Goal: Task Accomplishment & Management: Manage account settings

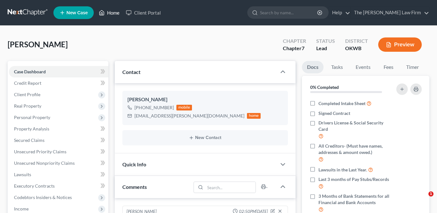
click at [106, 17] on link "Home" at bounding box center [109, 12] width 27 height 11
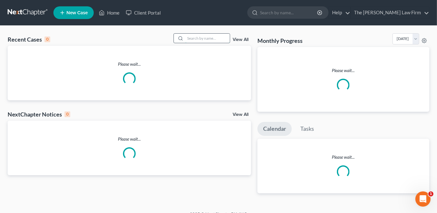
click at [206, 38] on input "search" at bounding box center [207, 38] width 45 height 9
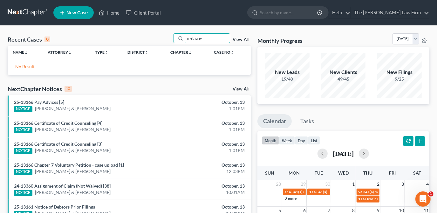
type input "methany"
click at [64, 10] on icon at bounding box center [62, 13] width 6 height 8
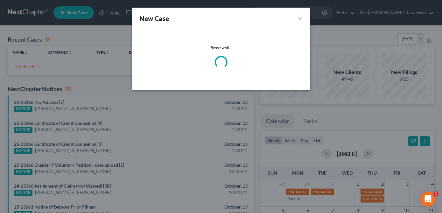
select select "65"
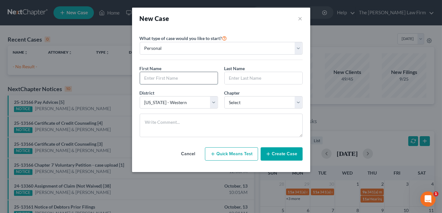
click at [189, 77] on input "text" at bounding box center [179, 78] width 78 height 12
type input "[PERSON_NAME]"
type input "Methany"
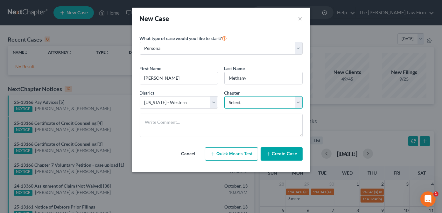
click at [253, 101] on select "Select 7 11 12 13" at bounding box center [263, 102] width 78 height 13
select select "0"
click at [224, 96] on select "Select 7 11 12 13" at bounding box center [263, 102] width 78 height 13
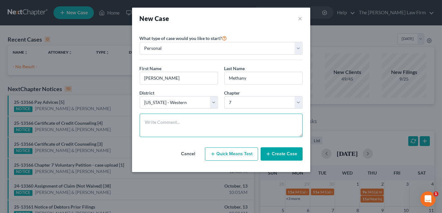
click at [219, 123] on textarea at bounding box center [221, 126] width 163 height 24
click at [226, 131] on textarea "Dist an Chp not yet confirmed. Answering Legal scheduled phone consult for 10/1…" at bounding box center [221, 126] width 163 height 24
drag, startPoint x: 164, startPoint y: 129, endPoint x: 131, endPoint y: 129, distance: 32.8
click at [131, 129] on div "New Case × Please select case type * Bankruptcy Bankruptcy What type of case wo…" at bounding box center [221, 106] width 442 height 213
click at [258, 123] on textarea "Dist an Chp not yet confirmed. Answering Legal scheduled phone consult." at bounding box center [221, 126] width 163 height 24
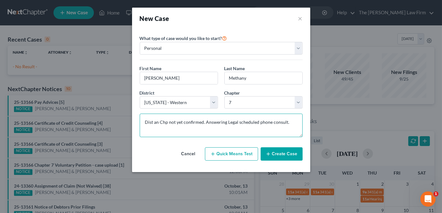
click at [296, 121] on textarea "Dist an Chp not yet confirmed. Answering Legal scheduled phone consult." at bounding box center [221, 126] width 163 height 24
type textarea "Dist an Chp not yet confirmed. Answering Legal scheduled phone consult."
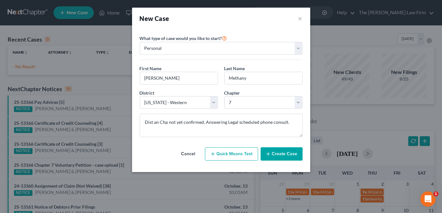
click at [295, 153] on button "Create Case" at bounding box center [282, 154] width 42 height 13
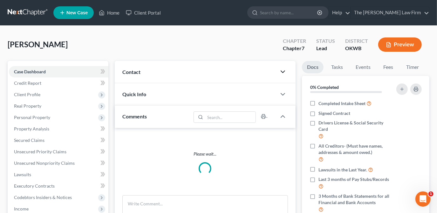
click at [280, 73] on icon "button" at bounding box center [283, 72] width 8 height 8
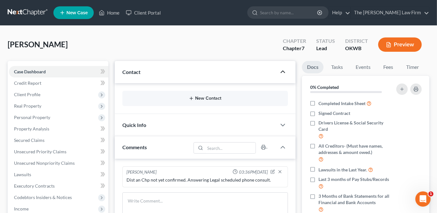
click at [193, 97] on icon "button" at bounding box center [191, 98] width 5 height 5
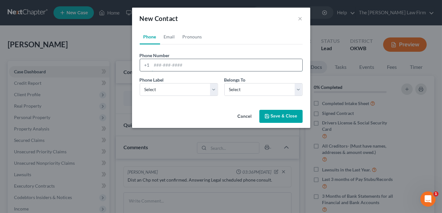
click at [176, 66] on input "tel" at bounding box center [227, 65] width 150 height 12
type input "[PHONE_NUMBER]"
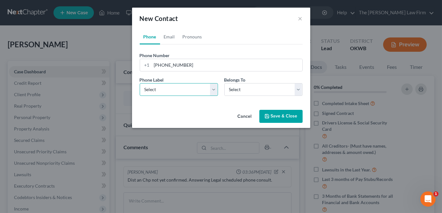
drag, startPoint x: 195, startPoint y: 90, endPoint x: 194, endPoint y: 93, distance: 3.3
click at [195, 90] on select "Select Mobile Home Work Other" at bounding box center [179, 89] width 78 height 13
select select "0"
click at [140, 83] on select "Select Mobile Home Work Other" at bounding box center [179, 89] width 78 height 13
click at [247, 88] on select "Select Client Other" at bounding box center [263, 89] width 78 height 13
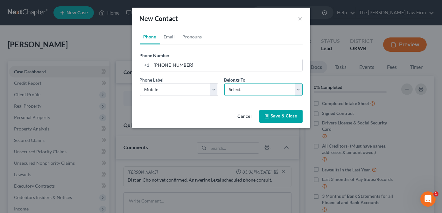
select select "0"
click at [224, 83] on select "Select Client Other" at bounding box center [263, 89] width 78 height 13
select select "0"
drag, startPoint x: 212, startPoint y: 53, endPoint x: 167, endPoint y: 41, distance: 47.0
click at [212, 53] on div "Phone Number * [PHONE_NUMBER]" at bounding box center [220, 61] width 169 height 19
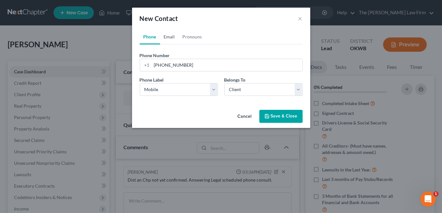
click at [170, 38] on link "Email" at bounding box center [169, 36] width 19 height 15
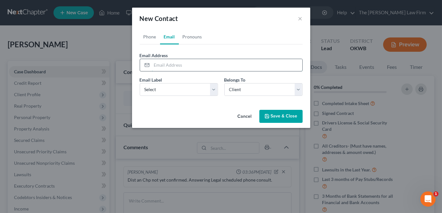
click at [174, 64] on input "email" at bounding box center [227, 65] width 150 height 12
click at [251, 63] on input "email" at bounding box center [227, 65] width 150 height 12
paste input "[EMAIL_ADDRESS][DOMAIN_NAME]"
type input "[EMAIL_ADDRESS][DOMAIN_NAME]"
drag, startPoint x: 199, startPoint y: 88, endPoint x: 202, endPoint y: 96, distance: 8.9
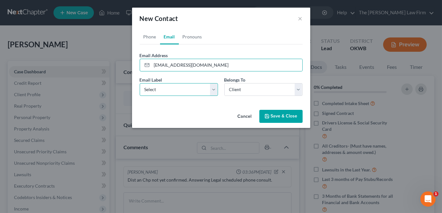
click at [199, 88] on select "Select Home Work Other" at bounding box center [179, 89] width 78 height 13
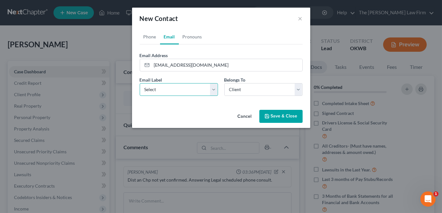
select select "0"
click at [140, 83] on select "Select Home Work Other" at bounding box center [179, 89] width 78 height 13
click at [281, 117] on button "Save & Close" at bounding box center [280, 116] width 43 height 13
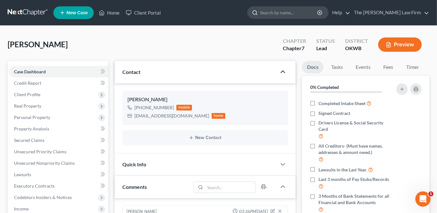
click at [284, 9] on input "search" at bounding box center [289, 13] width 58 height 12
click at [286, 11] on input "search" at bounding box center [289, 13] width 58 height 12
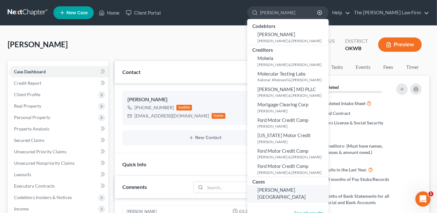
type input "[PERSON_NAME]"
click at [306, 190] on span "[PERSON_NAME][GEOGRAPHIC_DATA]" at bounding box center [282, 193] width 48 height 12
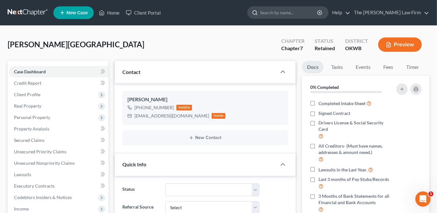
click at [296, 17] on input "search" at bounding box center [289, 13] width 58 height 12
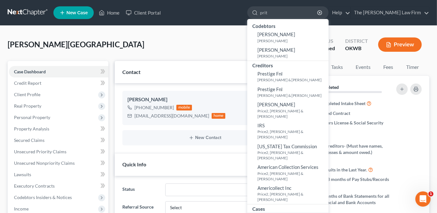
type input "prit"
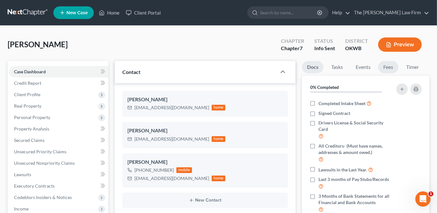
drag, startPoint x: 388, startPoint y: 69, endPoint x: 341, endPoint y: 109, distance: 62.0
click at [388, 69] on link "Fees" at bounding box center [389, 67] width 20 height 12
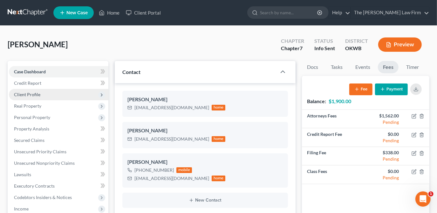
drag, startPoint x: 64, startPoint y: 93, endPoint x: 75, endPoint y: 98, distance: 12.7
click at [64, 93] on span "Client Profile" at bounding box center [59, 94] width 100 height 11
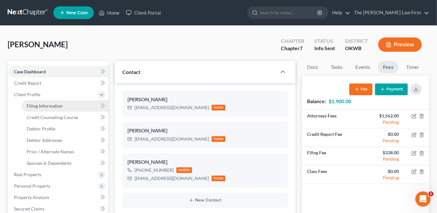
click at [73, 106] on link "Filing Information" at bounding box center [65, 106] width 87 height 11
select select "1"
select select "0"
select select "65"
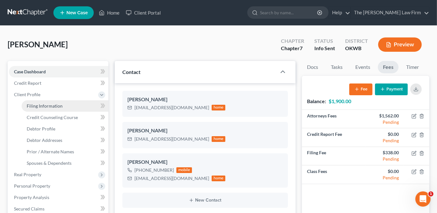
select select "37"
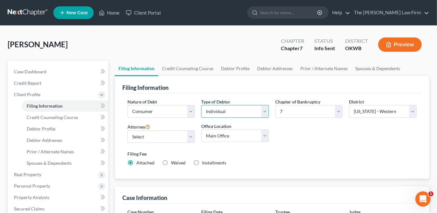
drag, startPoint x: 224, startPoint y: 108, endPoint x: 235, endPoint y: 118, distance: 14.4
click at [225, 108] on select "Select Individual Joint" at bounding box center [235, 111] width 68 height 13
select select "1"
click at [201, 118] on select "Select Individual Joint" at bounding box center [235, 111] width 68 height 13
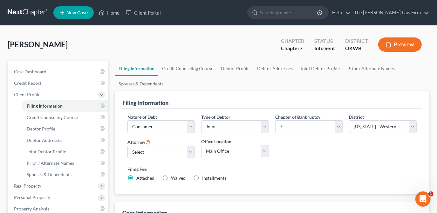
click at [245, 92] on div "Filing Information" at bounding box center [272, 100] width 300 height 17
click at [267, 73] on link "Debtor Addresses" at bounding box center [275, 68] width 43 height 15
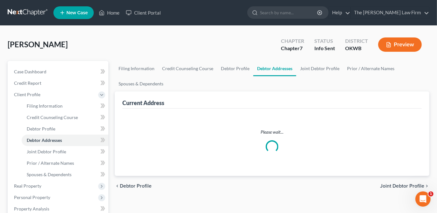
select select "0"
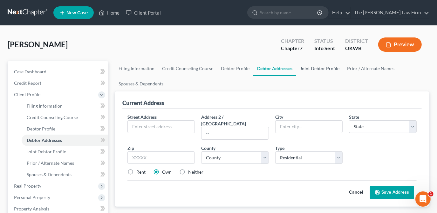
click at [312, 68] on link "Joint Debtor Profile" at bounding box center [319, 68] width 47 height 15
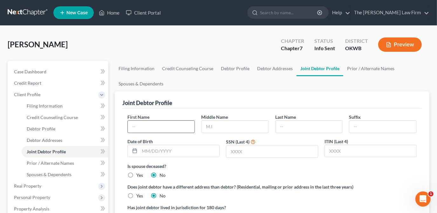
click at [156, 124] on input "text" at bounding box center [161, 127] width 67 height 12
type input "[PERSON_NAME]"
click at [288, 126] on input "text" at bounding box center [309, 127] width 67 height 12
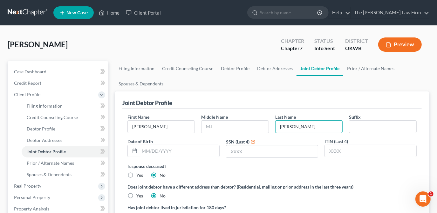
type input "[PERSON_NAME]"
click at [291, 89] on ul "Filing Information Credit Counseling Course Debtor Profile Debtor Addresses Joi…" at bounding box center [272, 76] width 315 height 31
click at [238, 71] on link "Debtor Profile" at bounding box center [235, 68] width 36 height 15
select select "1"
select select "0"
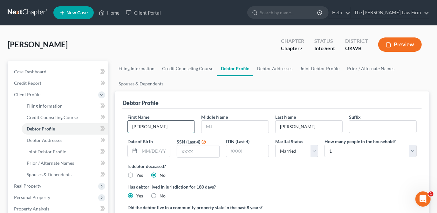
click at [151, 123] on input "[PERSON_NAME]" at bounding box center [161, 127] width 67 height 12
click at [151, 127] on input "[PERSON_NAME]" at bounding box center [161, 127] width 67 height 12
click at [145, 127] on input "[PERSON_NAME]" at bounding box center [161, 127] width 67 height 12
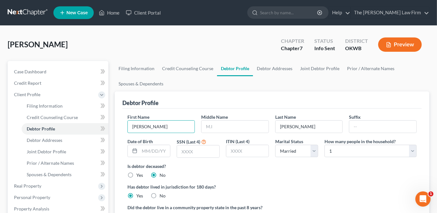
type input "[PERSON_NAME]"
click at [188, 101] on div "Debtor Profile" at bounding box center [272, 100] width 300 height 17
click at [143, 68] on link "Filing Information" at bounding box center [137, 68] width 44 height 15
select select "1"
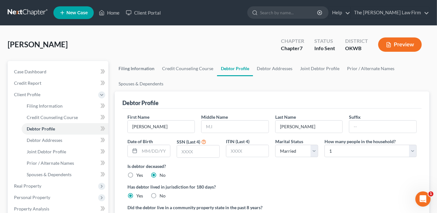
select select "0"
select select "65"
select select "0"
select select "37"
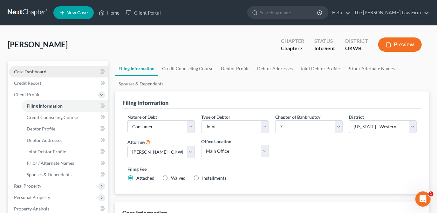
click at [68, 70] on link "Case Dashboard" at bounding box center [59, 71] width 100 height 11
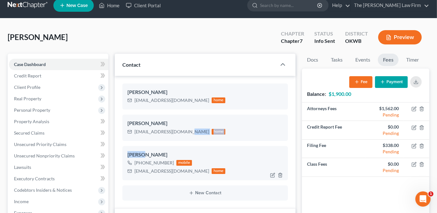
scroll to position [29, 0]
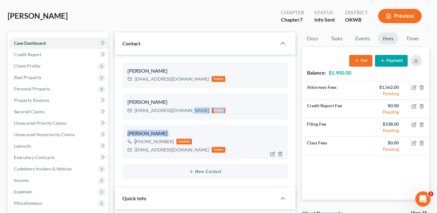
drag, startPoint x: 143, startPoint y: 140, endPoint x: 137, endPoint y: 139, distance: 6.5
click at [137, 140] on ng-include "[PERSON_NAME] [EMAIL_ADDRESS][DOMAIN_NAME] home [PERSON_NAME] [EMAIL_ADDRESS][D…" at bounding box center [205, 120] width 166 height 117
drag, startPoint x: 178, startPoint y: 121, endPoint x: 190, endPoint y: 114, distance: 13.9
click at [178, 121] on ng-include "[PERSON_NAME] [EMAIL_ADDRESS][DOMAIN_NAME] home [PERSON_NAME] [EMAIL_ADDRESS][D…" at bounding box center [205, 120] width 166 height 117
click at [190, 111] on div "[EMAIL_ADDRESS][DOMAIN_NAME]" at bounding box center [172, 111] width 75 height 6
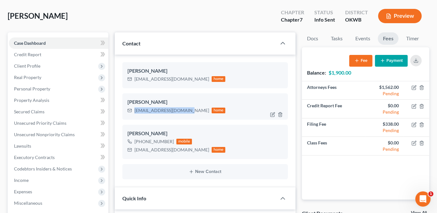
drag, startPoint x: 190, startPoint y: 111, endPoint x: 134, endPoint y: 111, distance: 56.0
click at [134, 111] on div "[EMAIL_ADDRESS][DOMAIN_NAME] home" at bounding box center [177, 111] width 98 height 8
copy div "[EMAIL_ADDRESS][DOMAIN_NAME]"
click at [189, 21] on div "[PERSON_NAME] Upgraded Chapter Chapter 7 Status Info [GEOGRAPHIC_DATA] OKWB Pre…" at bounding box center [219, 19] width 422 height 28
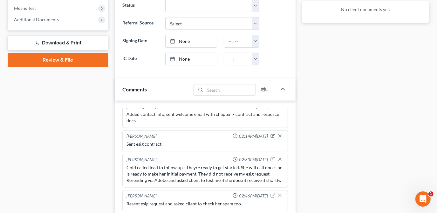
scroll to position [289, 0]
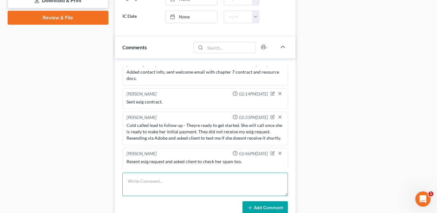
drag, startPoint x: 149, startPoint y: 184, endPoint x: 177, endPoint y: 179, distance: 28.3
click at [149, 184] on textarea at bounding box center [205, 185] width 166 height 24
paste textarea "[EMAIL_ADDRESS][DOMAIN_NAME]"
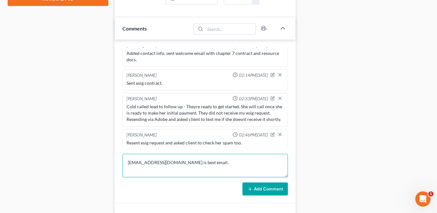
scroll to position [318, 0]
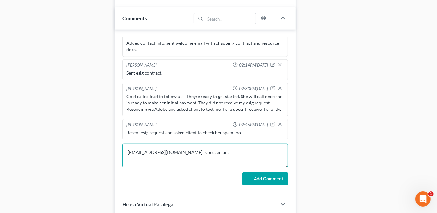
type textarea "[EMAIL_ADDRESS][DOMAIN_NAME] is best email."
click at [272, 182] on button "Add Comment" at bounding box center [265, 179] width 45 height 13
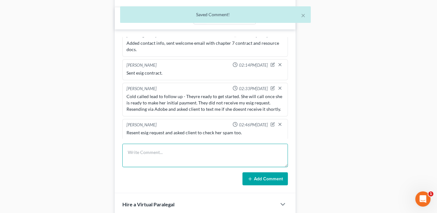
scroll to position [80, 0]
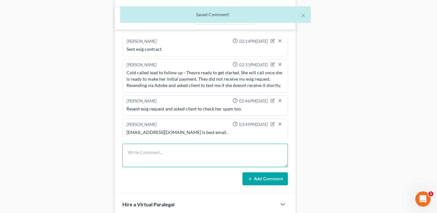
click at [181, 157] on textarea at bounding box center [205, 156] width 166 height 24
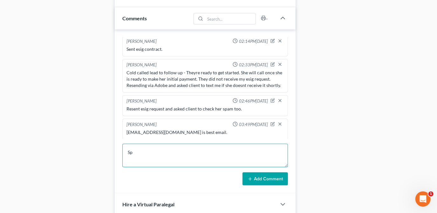
type textarea "S"
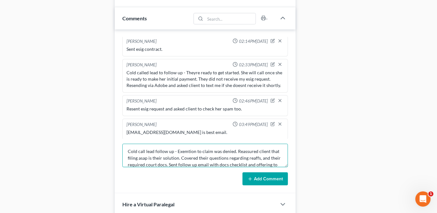
scroll to position [8, 0]
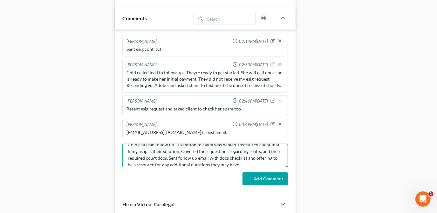
type textarea "Cold call lead follow up - Exemtion to claim was denied. Reassured client that …"
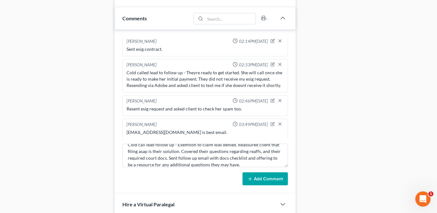
click at [266, 181] on button "Add Comment" at bounding box center [265, 179] width 45 height 13
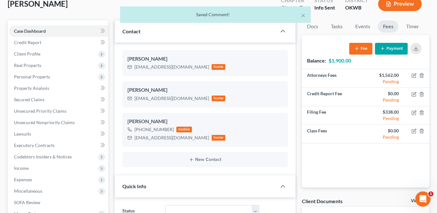
scroll to position [0, 0]
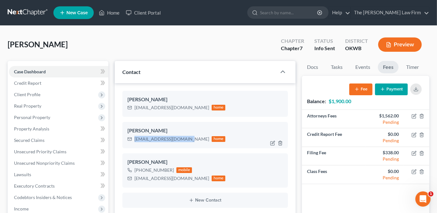
drag, startPoint x: 191, startPoint y: 139, endPoint x: 132, endPoint y: 143, distance: 58.7
click at [132, 143] on div "[PERSON_NAME] [EMAIL_ADDRESS][DOMAIN_NAME] home" at bounding box center [205, 135] width 166 height 26
copy div "[EMAIL_ADDRESS][DOMAIN_NAME]"
click at [139, 48] on div "[PERSON_NAME] Upgraded Chapter Chapter 7 Status Info [GEOGRAPHIC_DATA] OKWB Pre…" at bounding box center [219, 47] width 422 height 28
drag, startPoint x: 114, startPoint y: 10, endPoint x: 152, endPoint y: 24, distance: 41.0
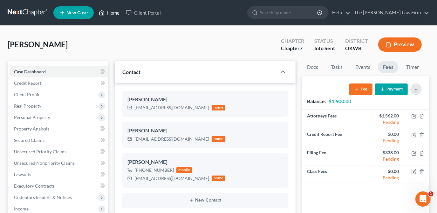
click at [114, 10] on link "Home" at bounding box center [109, 12] width 27 height 11
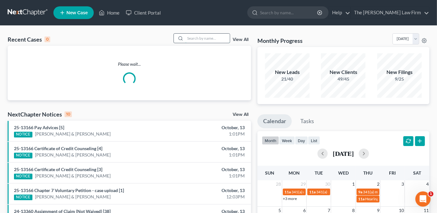
click at [214, 38] on input "search" at bounding box center [207, 38] width 45 height 9
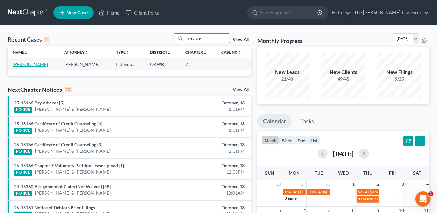
type input "methany"
click at [31, 65] on link "[PERSON_NAME]" at bounding box center [30, 64] width 35 height 5
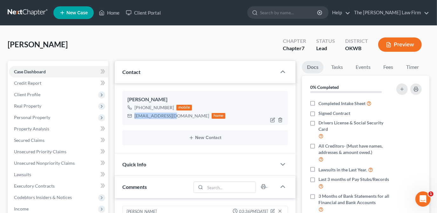
drag, startPoint x: 171, startPoint y: 117, endPoint x: 177, endPoint y: 117, distance: 6.1
click at [177, 117] on div "[EMAIL_ADDRESS][DOMAIN_NAME] home" at bounding box center [177, 116] width 98 height 8
click at [143, 43] on div "[PERSON_NAME] Upgraded Chapter Chapter 7 Status Lead District OKWB Preview" at bounding box center [219, 47] width 422 height 28
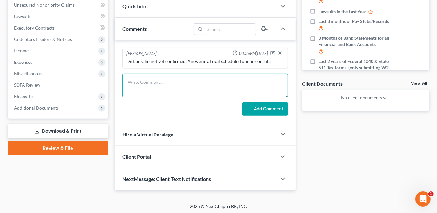
click at [192, 77] on textarea at bounding box center [205, 86] width 166 height 24
drag, startPoint x: 165, startPoint y: 82, endPoint x: 170, endPoint y: 90, distance: 9.3
click at [165, 82] on textarea "No post consultation info was received yet," at bounding box center [205, 86] width 166 height 24
click at [217, 82] on textarea "No post consultation info was received yet," at bounding box center [205, 86] width 166 height 24
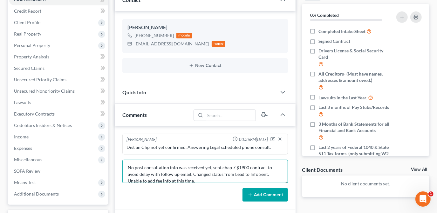
scroll to position [72, 0]
click at [265, 167] on textarea "No post consultation info was received yet, sent chap 7 $1900 contract to avoid…" at bounding box center [205, 173] width 166 height 24
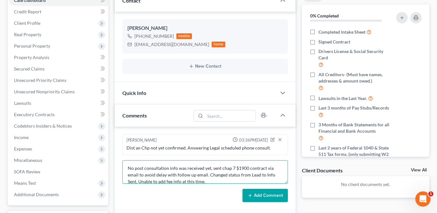
click at [206, 174] on textarea "No post consultation info was received yet, sent chap 7 $1900 contract via emai…" at bounding box center [205, 173] width 166 height 24
click at [229, 178] on textarea "No post consultation info was received yet, sent chap 7 $1900 contract via emai…" at bounding box center [205, 173] width 166 height 24
type textarea "No post consultation info was received yet, sent chap 7 $1900 contract via emai…"
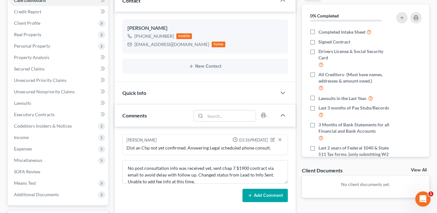
click at [250, 199] on button "Add Comment" at bounding box center [265, 195] width 45 height 13
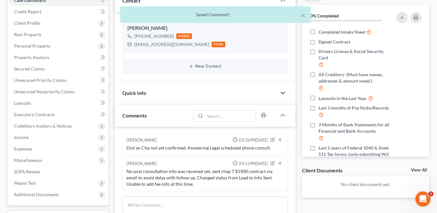
scroll to position [0, 0]
click at [284, 94] on icon "button" at bounding box center [283, 93] width 8 height 8
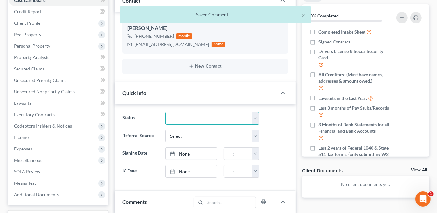
drag, startPoint x: 236, startPoint y: 118, endPoint x: 229, endPoint y: 124, distance: 9.0
click at [236, 118] on select "Discharged Dismissed Filed Info Sent In Progress Lead Lost Lead Ready to File R…" at bounding box center [212, 118] width 94 height 13
select select "3"
click at [165, 112] on select "Discharged Dismissed Filed Info Sent In Progress Lead Lost Lead Ready to File R…" at bounding box center [212, 118] width 94 height 13
drag, startPoint x: 199, startPoint y: 173, endPoint x: 229, endPoint y: 173, distance: 30.2
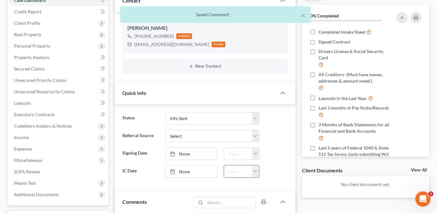
click at [199, 174] on link "None" at bounding box center [192, 172] width 52 height 12
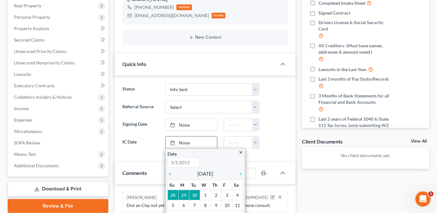
scroll to position [129, 0]
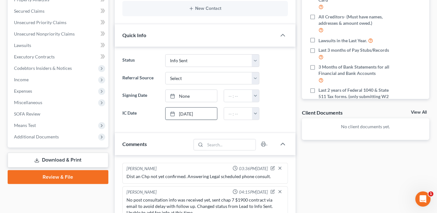
drag, startPoint x: 216, startPoint y: 174, endPoint x: 224, endPoint y: 166, distance: 11.5
drag, startPoint x: 275, startPoint y: 123, endPoint x: 293, endPoint y: 128, distance: 18.1
click at [276, 122] on div "Status Discharged Dismissed Filed Info Sent In Progress Lead Lost Lead Ready to…" at bounding box center [205, 90] width 181 height 87
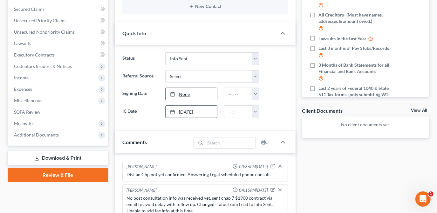
scroll to position [0, 0]
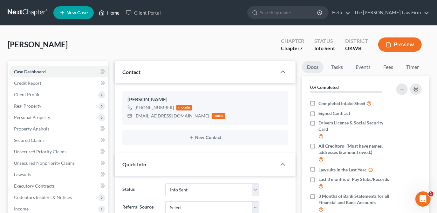
click at [112, 14] on link "Home" at bounding box center [109, 12] width 27 height 11
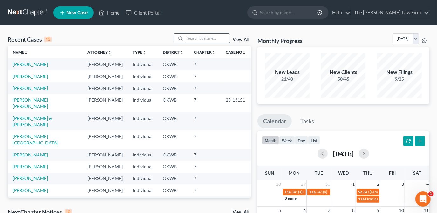
click at [202, 40] on input "search" at bounding box center [207, 38] width 45 height 9
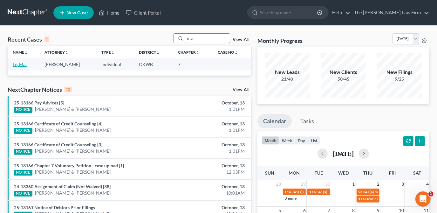
type input "mai"
click at [21, 65] on link "Le, Mai" at bounding box center [20, 64] width 14 height 5
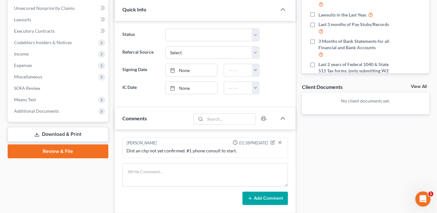
scroll to position [87, 0]
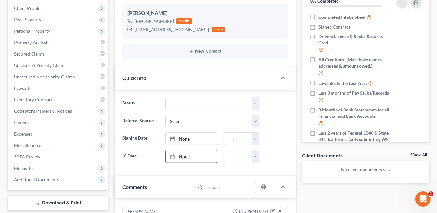
drag, startPoint x: 191, startPoint y: 153, endPoint x: 210, endPoint y: 152, distance: 19.7
click at [191, 153] on link "None" at bounding box center [192, 157] width 52 height 12
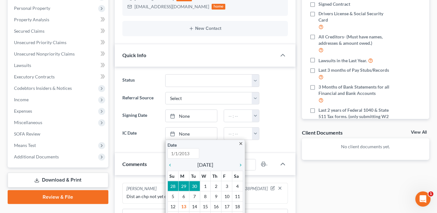
scroll to position [144, 0]
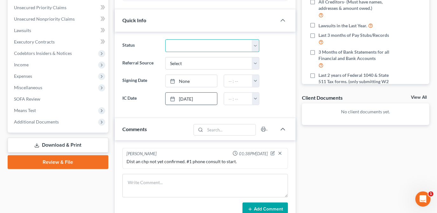
click at [226, 48] on select "Discharged Dismissed Filed Info Sent In Progress Lead Lost Lead Ready to File R…" at bounding box center [212, 45] width 94 height 13
select select "3"
click at [165, 39] on select "Discharged Dismissed Filed Info Sent In Progress Lead Lost Lead Ready to File R…" at bounding box center [212, 45] width 94 height 13
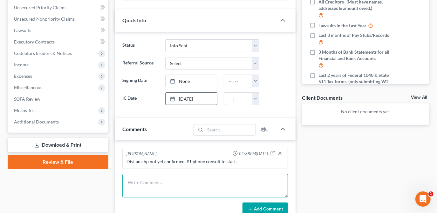
drag, startPoint x: 164, startPoint y: 178, endPoint x: 168, endPoint y: 171, distance: 7.6
click at [164, 178] on textarea at bounding box center [205, 186] width 166 height 24
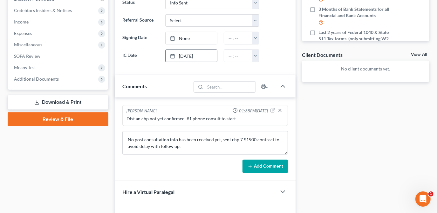
scroll to position [202, 0]
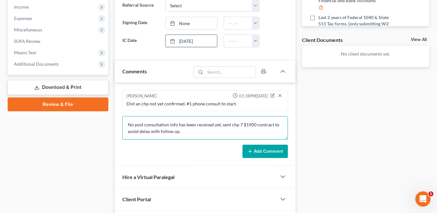
click at [210, 133] on textarea "No post consultation info has been received yet, sent chp 7 $1900 contract to a…" at bounding box center [205, 128] width 166 height 24
type textarea "No post consultation info has been received yet, sent chp 7 $1900 contract to a…"
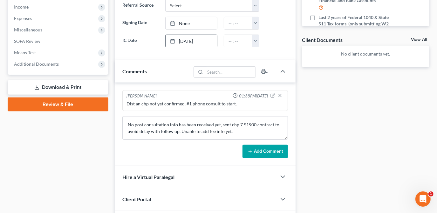
click at [263, 151] on button "Add Comment" at bounding box center [265, 151] width 45 height 13
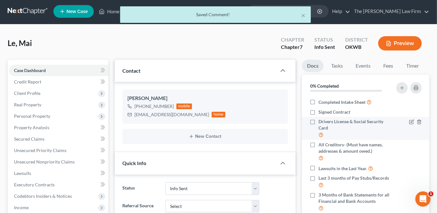
scroll to position [0, 0]
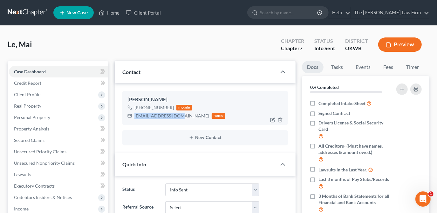
drag, startPoint x: 180, startPoint y: 116, endPoint x: 144, endPoint y: 117, distance: 35.3
click at [135, 120] on div "[EMAIL_ADDRESS][DOMAIN_NAME] home" at bounding box center [177, 116] width 98 height 8
copy div "[EMAIL_ADDRESS][DOMAIN_NAME]"
drag, startPoint x: 136, startPoint y: 31, endPoint x: 145, endPoint y: 0, distance: 31.3
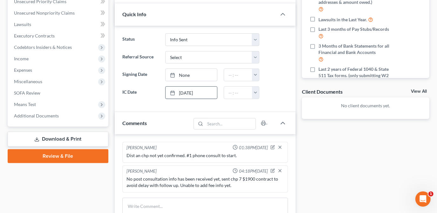
scroll to position [202, 0]
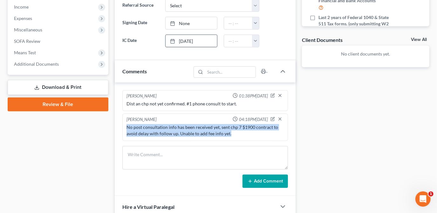
drag, startPoint x: 232, startPoint y: 133, endPoint x: 123, endPoint y: 129, distance: 108.6
click at [123, 129] on div "[PERSON_NAME] 04:18PM[DATE] No post consultation info has been received yet, se…" at bounding box center [205, 127] width 166 height 27
drag, startPoint x: 137, startPoint y: 129, endPoint x: 152, endPoint y: 131, distance: 14.4
copy div "No post consultation info has been received yet, sent chp 7 $1900 contract to a…"
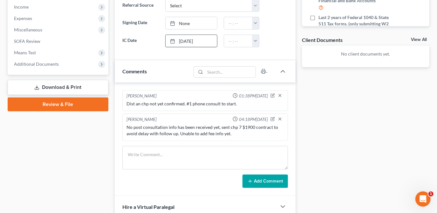
click at [88, 159] on div "Case Dashboard Payments Invoices Payments Payments Credit Report Client Profile" at bounding box center [57, 61] width 107 height 405
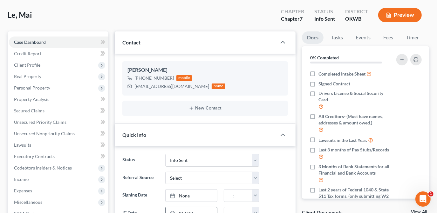
scroll to position [0, 0]
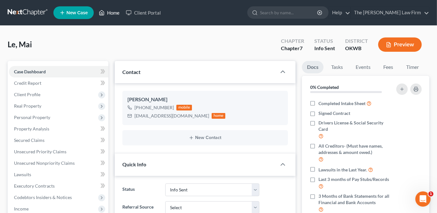
click at [117, 13] on link "Home" at bounding box center [109, 12] width 27 height 11
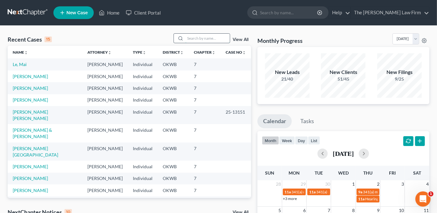
click at [205, 38] on input "search" at bounding box center [207, 38] width 45 height 9
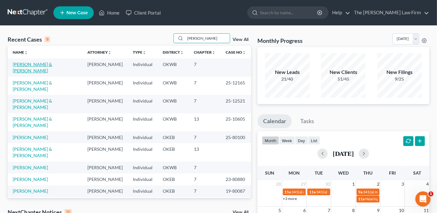
type input "[PERSON_NAME]"
click at [48, 65] on link "[PERSON_NAME] & [PERSON_NAME]" at bounding box center [32, 68] width 39 height 12
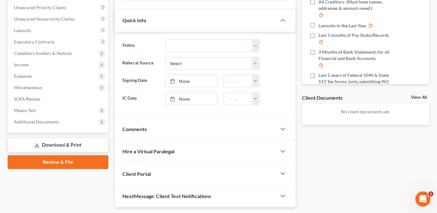
scroll to position [161, 0]
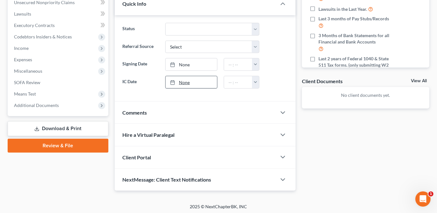
click at [202, 81] on link "None" at bounding box center [192, 82] width 52 height 12
type input "[DATE]"
click at [276, 90] on div "Status Discharged Dismissed Filed Info Sent In Progress Lead Lost Lead Ready to…" at bounding box center [205, 58] width 181 height 87
click at [254, 51] on select "Select Word Of Mouth Previous Clients Direct Mail Website Google Search Modern …" at bounding box center [212, 47] width 94 height 13
select select "4"
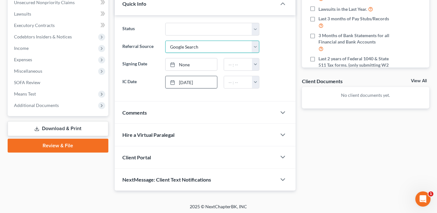
click at [165, 41] on select "Select Word Of Mouth Previous Clients Direct Mail Website Google Search Modern …" at bounding box center [212, 47] width 94 height 13
drag, startPoint x: 324, startPoint y: 124, endPoint x: 283, endPoint y: 114, distance: 42.6
click at [331, 123] on div "Docs Tasks Events Fees Timer 0% Completed Nothing here yet! Completed Intake Sh…" at bounding box center [366, 45] width 134 height 291
click at [283, 112] on polyline "button" at bounding box center [283, 113] width 4 height 2
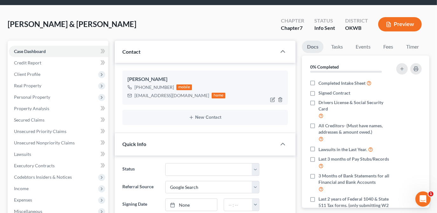
scroll to position [0, 0]
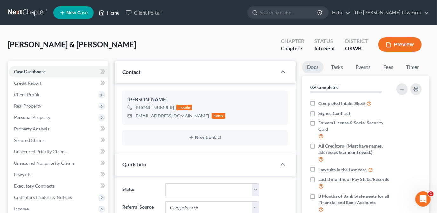
drag, startPoint x: 107, startPoint y: 16, endPoint x: 150, endPoint y: 36, distance: 47.4
click at [107, 17] on link "Home" at bounding box center [109, 12] width 27 height 11
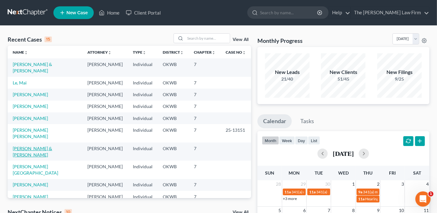
click at [43, 146] on link "[PERSON_NAME] & [PERSON_NAME]" at bounding box center [32, 152] width 39 height 12
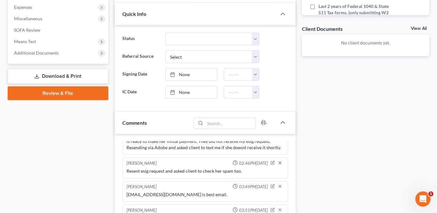
scroll to position [329, 0]
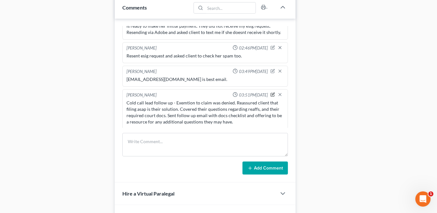
click at [272, 93] on icon "button" at bounding box center [273, 94] width 3 height 3
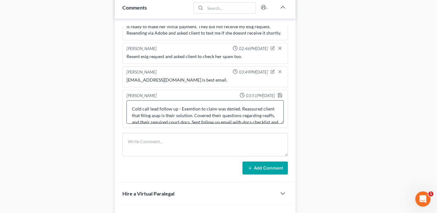
scroll to position [121, 0]
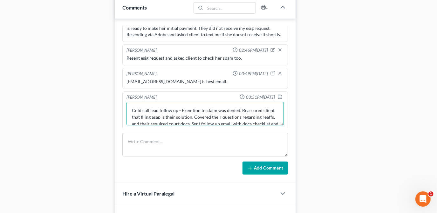
drag, startPoint x: 214, startPoint y: 108, endPoint x: 181, endPoint y: 111, distance: 33.8
click at [181, 111] on textarea "Cold call lead follow up - Exemtion to claim was denied. Reassured client that …" at bounding box center [205, 114] width 157 height 24
click at [230, 114] on textarea "Cold call lead follow up - Claim for exemption was denied. Reassured client tha…" at bounding box center [205, 114] width 157 height 24
click at [241, 106] on textarea "Cold call lead follow up - Claim for exemption was denied. Reassured client tha…" at bounding box center [205, 114] width 157 height 24
type textarea "Cold call lead follow up - Claim for exemption was denied by courts this AM. Re…"
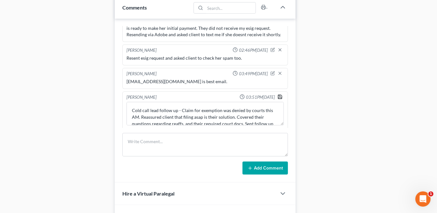
click at [278, 94] on icon "button" at bounding box center [280, 96] width 5 height 5
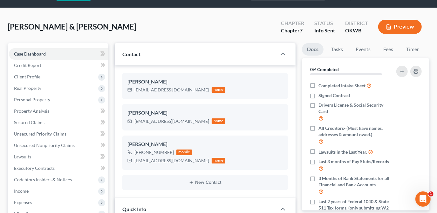
scroll to position [0, 0]
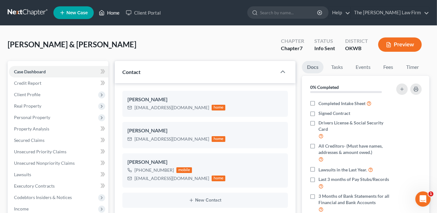
click at [99, 11] on link "Home" at bounding box center [109, 12] width 27 height 11
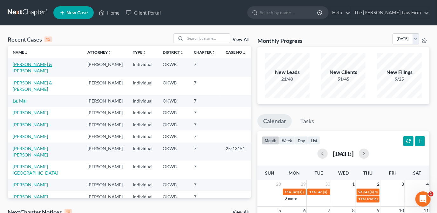
click at [40, 62] on link "[PERSON_NAME] & [PERSON_NAME]" at bounding box center [32, 68] width 39 height 12
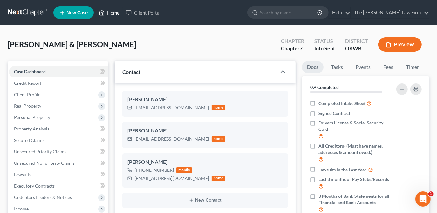
click at [118, 12] on link "Home" at bounding box center [109, 12] width 27 height 11
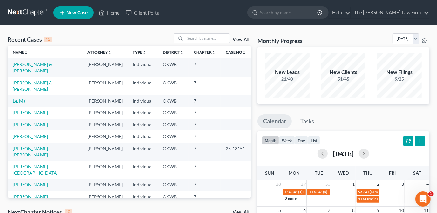
click at [48, 80] on link "[PERSON_NAME] & [PERSON_NAME]" at bounding box center [32, 86] width 39 height 12
select select "4"
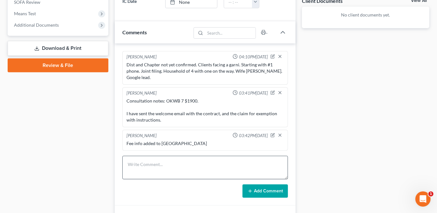
scroll to position [260, 0]
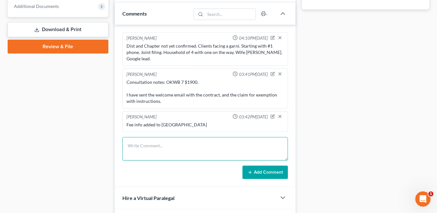
click at [169, 147] on textarea at bounding box center [205, 149] width 166 height 24
type textarea "C"
type textarea "l"
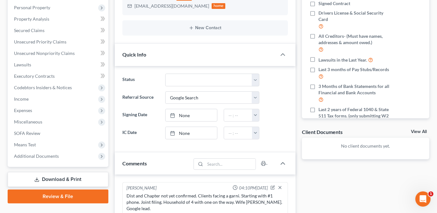
scroll to position [144, 0]
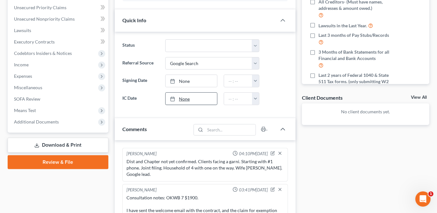
type textarea "New lead cold call notes:"
drag, startPoint x: 191, startPoint y: 96, endPoint x: 211, endPoint y: 130, distance: 39.5
click at [191, 96] on link "None" at bounding box center [192, 99] width 52 height 12
type input "[DATE]"
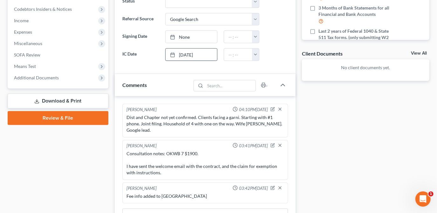
scroll to position [202, 0]
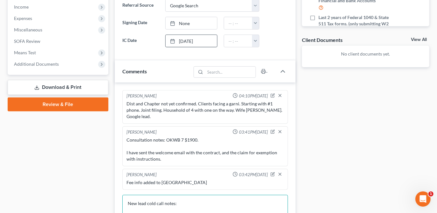
click at [215, 195] on textarea "New lead cold call notes:" at bounding box center [205, 207] width 166 height 24
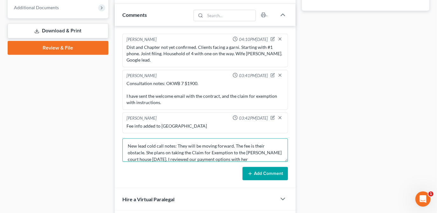
scroll to position [260, 0]
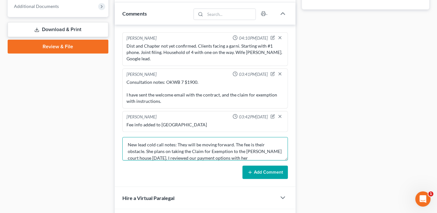
drag, startPoint x: 176, startPoint y: 136, endPoint x: 184, endPoint y: 136, distance: 7.6
click at [178, 137] on textarea "New lead cold call notes: They will be moving forward. The fee is their obstacl…" at bounding box center [205, 149] width 166 height 24
click at [174, 142] on textarea "New lead cold call notes: Spoke with [PERSON_NAME]. They will be moving forward…" at bounding box center [205, 149] width 166 height 24
click at [267, 143] on textarea "New lead cold call notes: Spoke with [PERSON_NAME]. They will be moving forward…" at bounding box center [205, 149] width 166 height 24
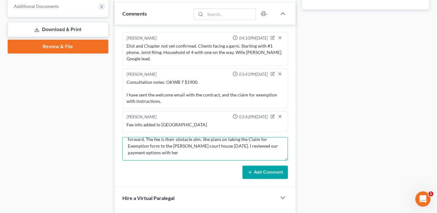
click at [241, 147] on textarea "New lead cold call notes: Spoke with [PERSON_NAME]. They will be moving forward…" at bounding box center [205, 149] width 166 height 24
click at [150, 146] on textarea "New lead cold call notes: Spoke with [PERSON_NAME]. They will be moving forward…" at bounding box center [205, 149] width 166 height 24
type textarea "New lead cold call notes: Spoke with [PERSON_NAME]. They will be moving forward…"
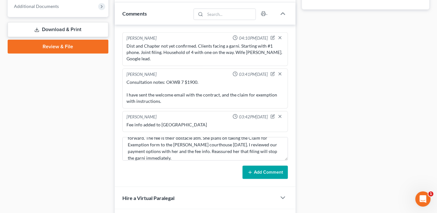
click at [249, 170] on icon at bounding box center [250, 172] width 5 height 5
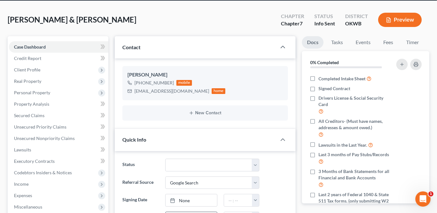
scroll to position [0, 0]
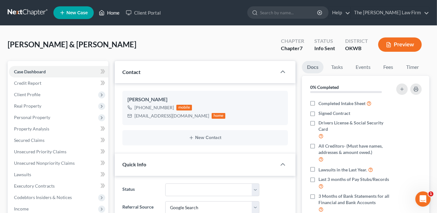
click at [112, 11] on link "Home" at bounding box center [109, 12] width 27 height 11
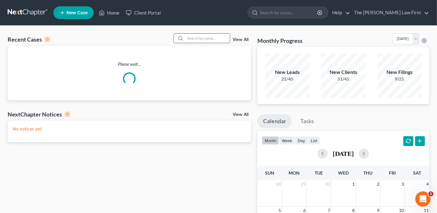
click at [210, 40] on input "search" at bounding box center [207, 38] width 45 height 9
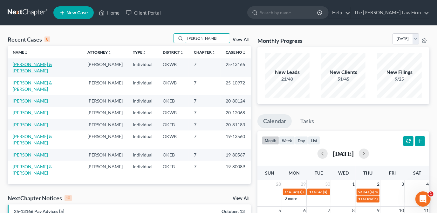
type input "[PERSON_NAME]"
click at [31, 64] on link "[PERSON_NAME] & [PERSON_NAME]" at bounding box center [32, 68] width 39 height 12
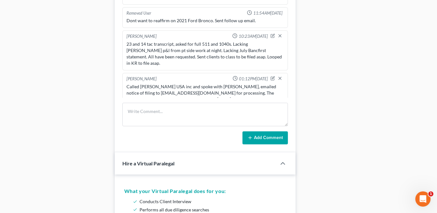
scroll to position [318, 0]
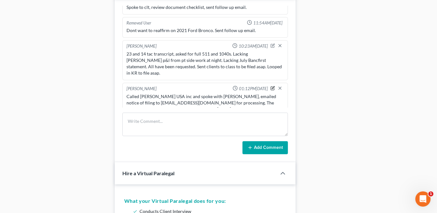
click at [271, 87] on icon "button" at bounding box center [272, 88] width 3 height 3
click at [193, 98] on textarea "Called [PERSON_NAME] USA inc and spoke with [PERSON_NAME], emailed notice of fi…" at bounding box center [205, 106] width 157 height 24
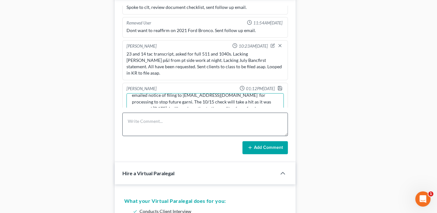
click at [224, 102] on textarea "Called [PERSON_NAME] USA inc and spoke with [PERSON_NAME], emailed notice of fi…" at bounding box center [205, 106] width 157 height 24
type textarea "Called [PERSON_NAME] USA inc and spoke with [PERSON_NAME], emailed notice of fi…"
click at [278, 86] on icon "button" at bounding box center [280, 88] width 5 height 5
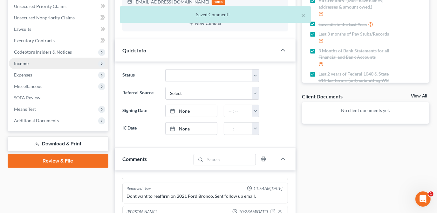
scroll to position [144, 0]
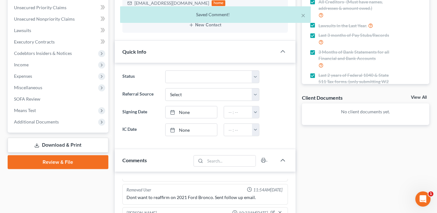
drag, startPoint x: 72, startPoint y: 123, endPoint x: 80, endPoint y: 144, distance: 22.1
click at [72, 123] on span "Additional Documents" at bounding box center [59, 121] width 100 height 11
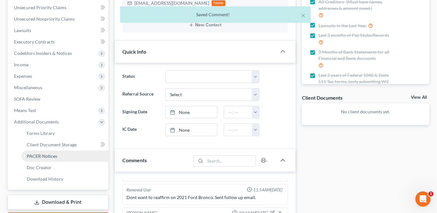
click at [67, 156] on link "PACER Notices" at bounding box center [65, 156] width 87 height 11
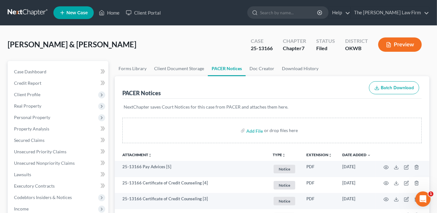
scroll to position [87, 0]
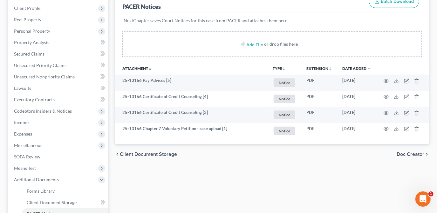
click at [202, 170] on div "Forms Library Client Document Storage PACER Notices Doc Creator Download Histor…" at bounding box center [272, 130] width 321 height 310
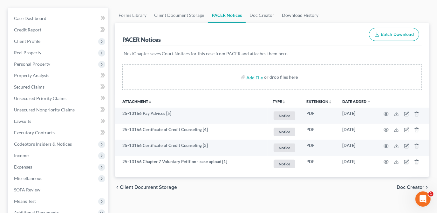
scroll to position [0, 0]
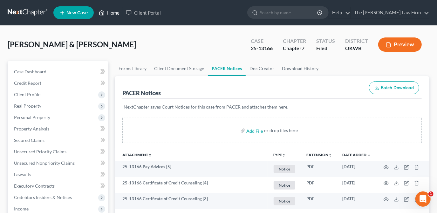
click at [109, 12] on link "Home" at bounding box center [109, 12] width 27 height 11
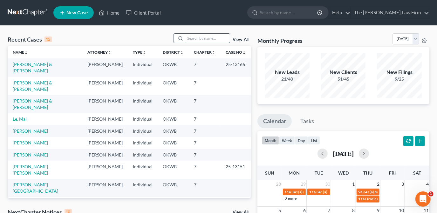
drag, startPoint x: 193, startPoint y: 40, endPoint x: 189, endPoint y: 36, distance: 5.8
click at [193, 40] on input "search" at bounding box center [207, 38] width 45 height 9
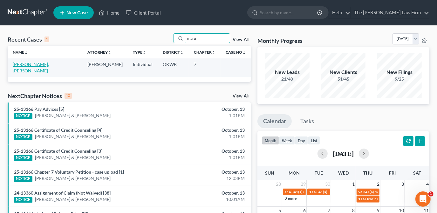
type input "marq"
click at [41, 66] on link "[PERSON_NAME], [PERSON_NAME]" at bounding box center [31, 68] width 36 height 12
select select "6"
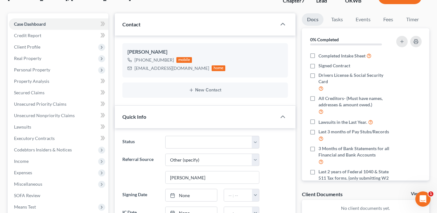
scroll to position [58, 0]
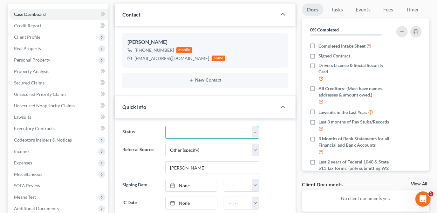
drag, startPoint x: 259, startPoint y: 133, endPoint x: 225, endPoint y: 125, distance: 34.3
click at [259, 133] on select "Discharged Dismissed Filed Info Sent In Progress Lead Lost Lead Ready to File R…" at bounding box center [212, 132] width 94 height 13
drag, startPoint x: 293, startPoint y: 74, endPoint x: 223, endPoint y: 62, distance: 70.6
click at [293, 74] on div "[PERSON_NAME] [PHONE_NUMBER] mobile [EMAIL_ADDRESS][DOMAIN_NAME] home New Conta…" at bounding box center [205, 61] width 181 height 70
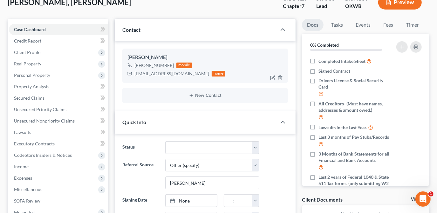
scroll to position [29, 0]
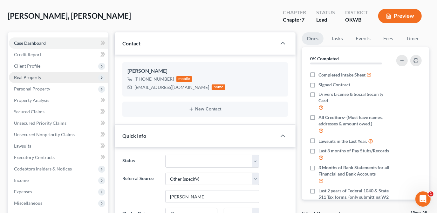
click at [59, 77] on span "Real Property" at bounding box center [59, 77] width 100 height 11
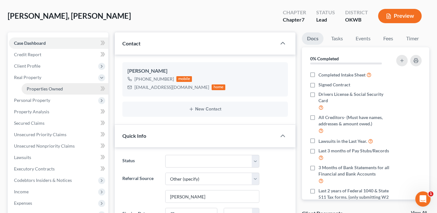
click at [52, 90] on span "Properties Owned" at bounding box center [45, 88] width 36 height 5
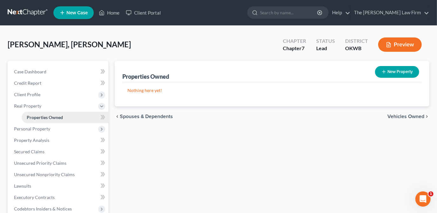
click at [44, 97] on span "Client Profile" at bounding box center [59, 94] width 100 height 11
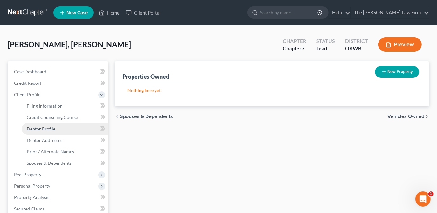
click at [63, 129] on link "Debtor Profile" at bounding box center [65, 128] width 87 height 11
select select "0"
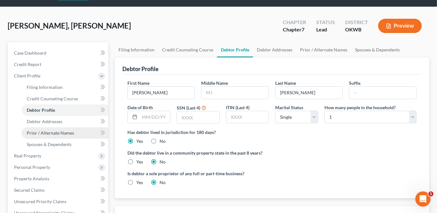
scroll to position [29, 0]
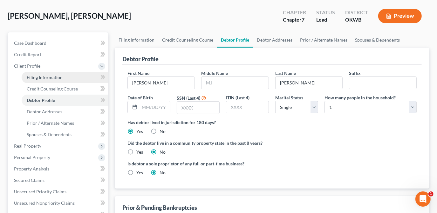
click at [64, 78] on link "Filing Information" at bounding box center [65, 77] width 87 height 11
select select "1"
select select "0"
select select "65"
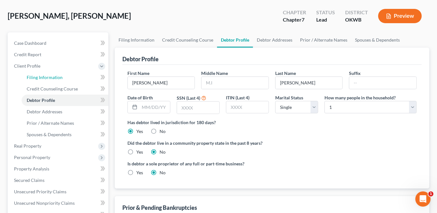
select select "0"
select select "37"
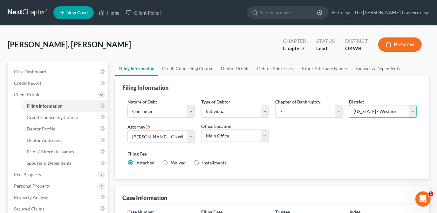
click at [358, 112] on select "Select [US_STATE] - [GEOGRAPHIC_DATA] [US_STATE] - [GEOGRAPHIC_DATA][US_STATE] …" at bounding box center [383, 111] width 68 height 13
select select "63"
click at [349, 105] on select "Select [US_STATE] - [GEOGRAPHIC_DATA] [US_STATE] - [GEOGRAPHIC_DATA][US_STATE] …" at bounding box center [383, 111] width 68 height 13
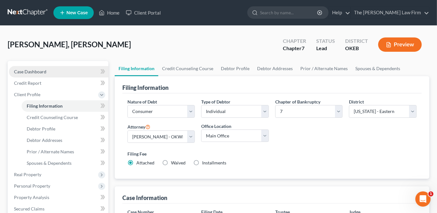
click at [38, 69] on span "Case Dashboard" at bounding box center [30, 71] width 32 height 5
select select "6"
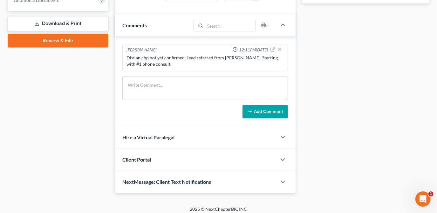
scroll to position [268, 0]
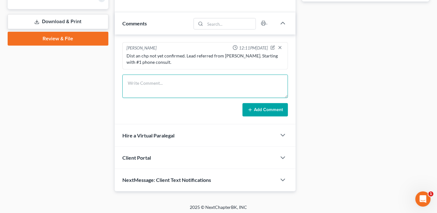
click at [159, 86] on textarea at bounding box center [205, 87] width 166 height 24
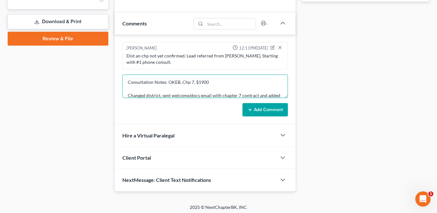
scroll to position [8, 0]
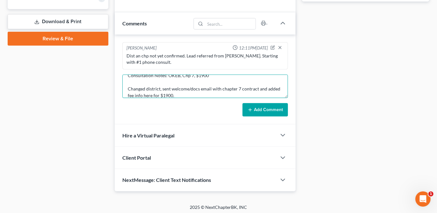
click at [159, 87] on textarea "Consultation Notes: OKEB, Chp 7, $1900 Changed district, sent welcome/docs emai…" at bounding box center [205, 87] width 166 height 24
click at [185, 85] on textarea "Consultation Notes: OKEB, Chp 7, $1900 Changed district to East, sent welcome/d…" at bounding box center [205, 87] width 166 height 24
click at [144, 95] on textarea "Consultation Notes: OKEB, Chp 7, $1900 Changed district to [GEOGRAPHIC_DATA], s…" at bounding box center [205, 87] width 166 height 24
click at [166, 93] on textarea "Consultation Notes: OKEB, Chp 7, $1900 Changed district to [GEOGRAPHIC_DATA], s…" at bounding box center [205, 87] width 166 height 24
click at [218, 93] on textarea "Consultation Notes: OKEB, Chp 7, $1900 Changed district to [GEOGRAPHIC_DATA], s…" at bounding box center [205, 87] width 166 height 24
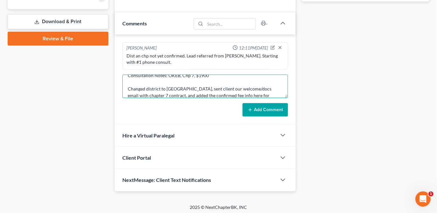
scroll to position [13, 0]
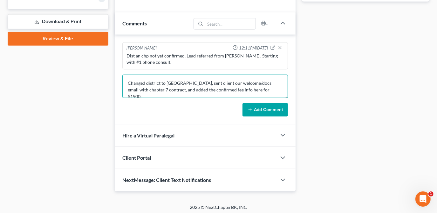
drag, startPoint x: 219, startPoint y: 94, endPoint x: 211, endPoint y: 95, distance: 8.3
click at [211, 95] on textarea "Consultation Notes: OKEB, Chp 7, $1900 Changed district to [GEOGRAPHIC_DATA], s…" at bounding box center [205, 87] width 166 height 24
type textarea "Consultation Notes: OKEB, Chp 7, $1900 Changed district to [GEOGRAPHIC_DATA], s…"
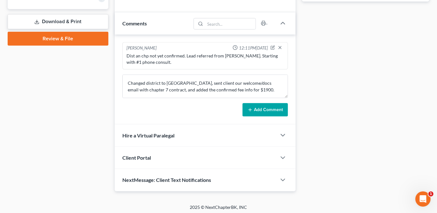
click at [279, 106] on button "Add Comment" at bounding box center [265, 109] width 45 height 13
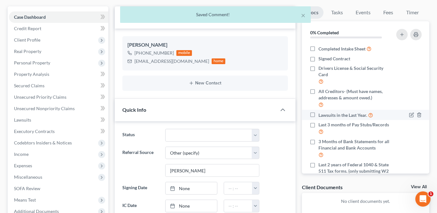
scroll to position [0, 0]
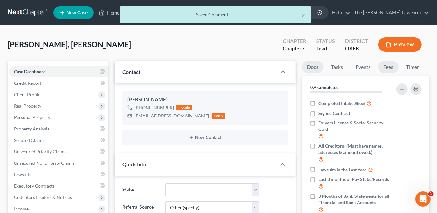
click at [393, 68] on link "Fees" at bounding box center [389, 67] width 20 height 12
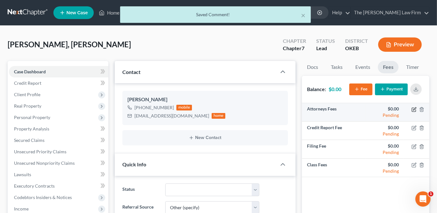
click at [415, 108] on icon "button" at bounding box center [414, 109] width 5 height 5
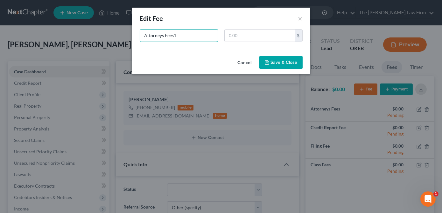
type input "Attorneys Fees"
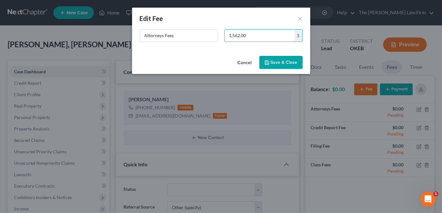
type input "1,562.00"
click at [267, 58] on button "Save & Close" at bounding box center [280, 62] width 43 height 13
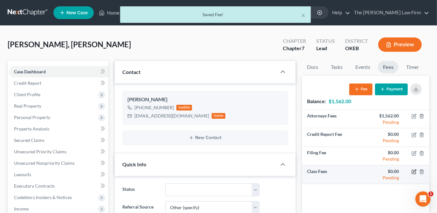
click at [414, 171] on icon "button" at bounding box center [414, 172] width 5 height 5
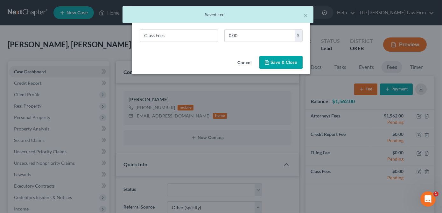
click at [243, 59] on button "Cancel" at bounding box center [245, 63] width 24 height 13
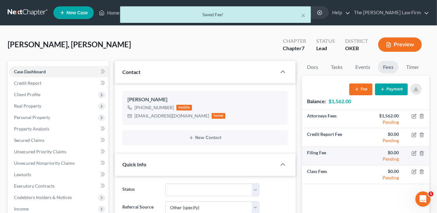
click at [411, 153] on td at bounding box center [416, 156] width 25 height 18
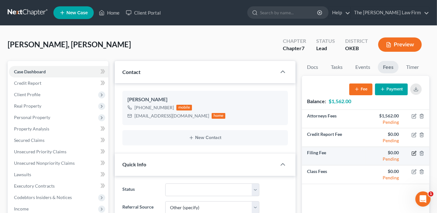
click at [415, 153] on icon "button" at bounding box center [414, 153] width 5 height 5
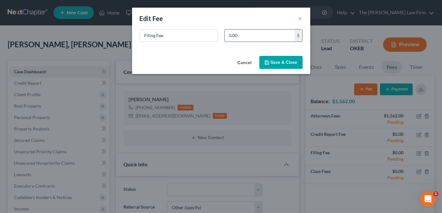
click at [275, 36] on input "0.00" at bounding box center [260, 36] width 70 height 12
type input "338.00"
click at [284, 58] on button "Save & Close" at bounding box center [280, 62] width 43 height 13
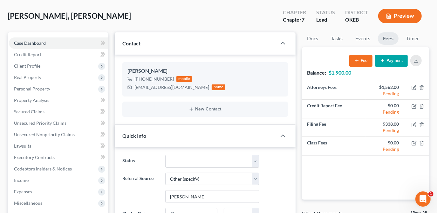
scroll to position [58, 0]
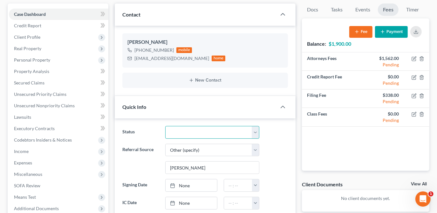
click at [206, 133] on select "Discharged Dismissed Filed Info Sent In Progress Lead Lost Lead Ready to File R…" at bounding box center [212, 132] width 94 height 13
select select "3"
click at [165, 126] on select "Discharged Dismissed Filed Info Sent In Progress Lead Lost Lead Ready to File R…" at bounding box center [212, 132] width 94 height 13
click at [279, 130] on div "Status Discharged Dismissed Filed Info Sent In Progress Lead Lost Lead Ready to…" at bounding box center [205, 132] width 172 height 13
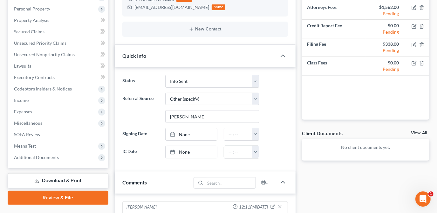
scroll to position [115, 0]
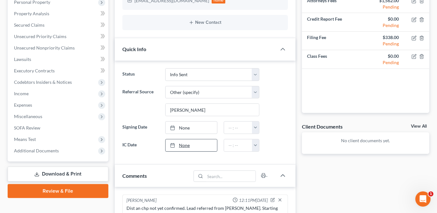
click at [194, 148] on link "None" at bounding box center [192, 146] width 52 height 12
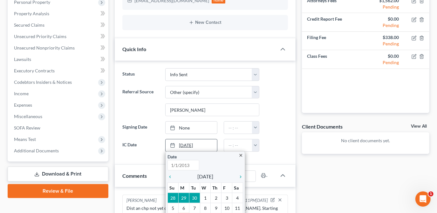
type input "[DATE]"
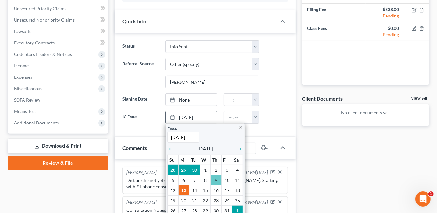
scroll to position [173, 0]
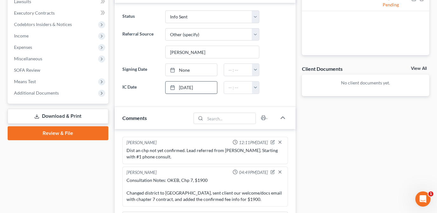
click at [348, 157] on div "Docs Tasks Events Fees Timer 0% Completed Nothing here yet! Completed Intake Sh…" at bounding box center [366, 109] width 134 height 442
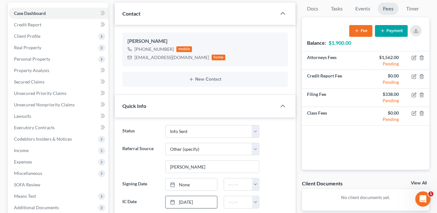
scroll to position [58, 0]
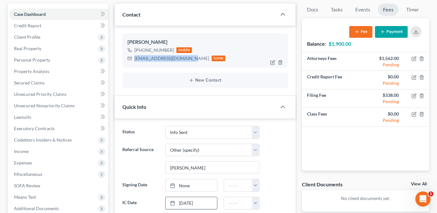
drag, startPoint x: 190, startPoint y: 58, endPoint x: 133, endPoint y: 59, distance: 56.6
click at [133, 59] on div "[EMAIL_ADDRESS][DOMAIN_NAME] home" at bounding box center [177, 58] width 98 height 8
copy div "[EMAIL_ADDRESS][DOMAIN_NAME]"
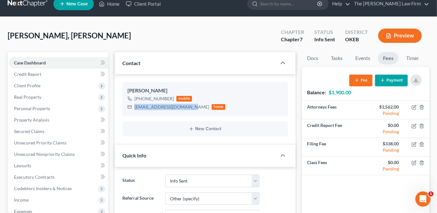
scroll to position [0, 0]
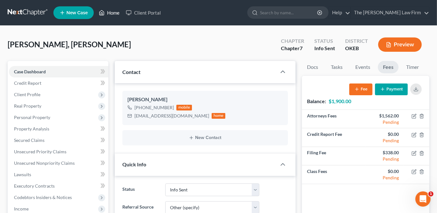
click at [122, 47] on div "[PERSON_NAME], [PERSON_NAME] Upgraded Chapter Chapter 7 Status Info [GEOGRAPHIC…" at bounding box center [219, 47] width 422 height 28
click at [115, 13] on link "Home" at bounding box center [109, 12] width 27 height 11
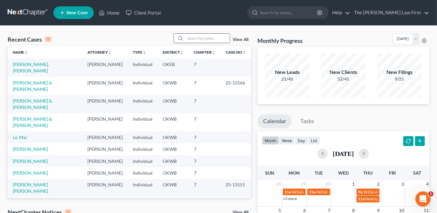
click at [191, 38] on input "search" at bounding box center [207, 38] width 45 height 9
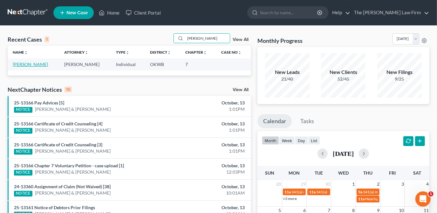
type input "[PERSON_NAME]"
click at [36, 63] on link "[PERSON_NAME]" at bounding box center [30, 64] width 35 height 5
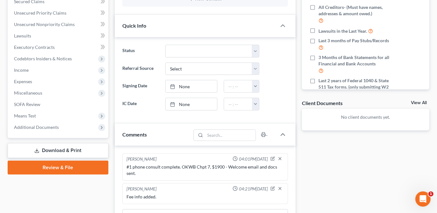
scroll to position [87, 0]
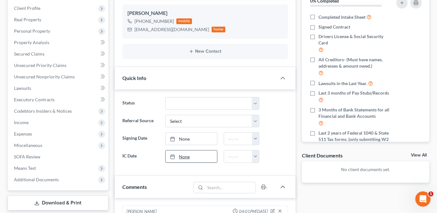
drag, startPoint x: 187, startPoint y: 157, endPoint x: 177, endPoint y: 153, distance: 11.7
click at [187, 157] on link "None" at bounding box center [192, 157] width 52 height 12
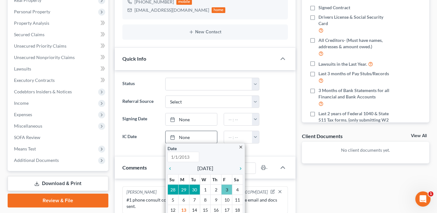
scroll to position [115, 0]
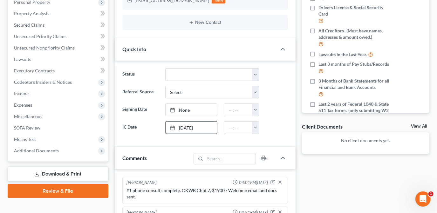
click at [274, 137] on div "Status Discharged Dismissed Filed Info Sent In Progress Lead Lost Lead Ready to…" at bounding box center [205, 104] width 181 height 87
click at [255, 92] on select "Select Word Of Mouth Previous Clients Direct Mail Website Google Search Modern …" at bounding box center [212, 92] width 94 height 13
drag, startPoint x: 273, startPoint y: 107, endPoint x: 251, endPoint y: 140, distance: 39.9
click at [273, 107] on div at bounding box center [277, 110] width 29 height 13
drag, startPoint x: 248, startPoint y: 91, endPoint x: 247, endPoint y: 97, distance: 6.5
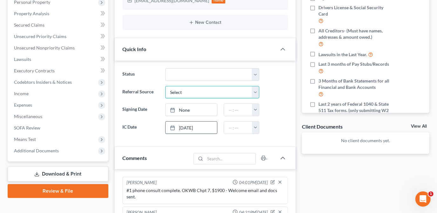
click at [248, 91] on select "Select Word Of Mouth Previous Clients Direct Mail Website Google Search Modern …" at bounding box center [212, 92] width 94 height 13
select select "4"
click at [165, 86] on select "Select Word Of Mouth Previous Clients Direct Mail Website Google Search Modern …" at bounding box center [212, 92] width 94 height 13
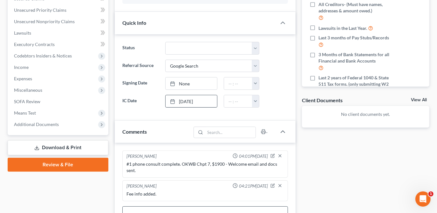
scroll to position [173, 0]
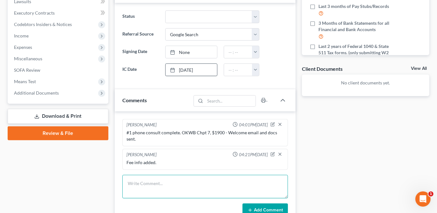
click at [158, 181] on textarea at bounding box center [205, 187] width 166 height 24
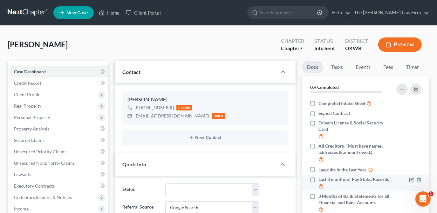
scroll to position [0, 0]
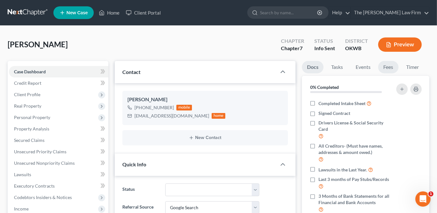
click at [387, 68] on link "Fees" at bounding box center [389, 67] width 20 height 12
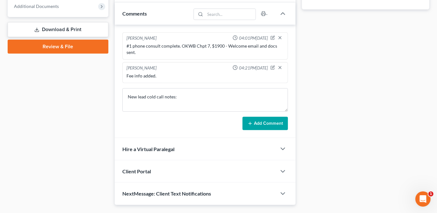
scroll to position [231, 0]
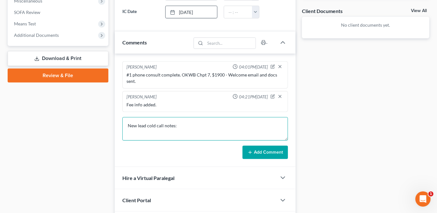
click at [184, 126] on textarea "New lead cold call notes:" at bounding box center [205, 129] width 166 height 24
click at [169, 133] on textarea "New lead cold call notes: Client says I have reached the wrong number. Sending …" at bounding box center [205, 129] width 166 height 24
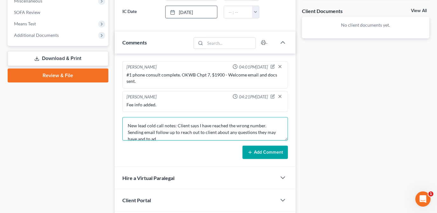
scroll to position [1, 0]
drag, startPoint x: 143, startPoint y: 129, endPoint x: 135, endPoint y: 129, distance: 7.7
click at [135, 129] on textarea "New lead cold call notes: Client says I have reached the wrong number. Sending …" at bounding box center [205, 129] width 166 height 24
type textarea "New lead cold call notes: Client says I have reached the wrong number. Sent ema…"
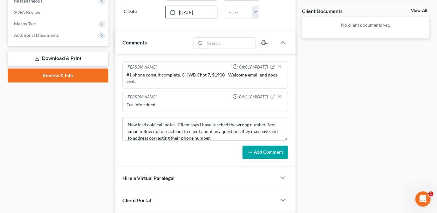
click at [255, 154] on button "Add Comment" at bounding box center [265, 152] width 45 height 13
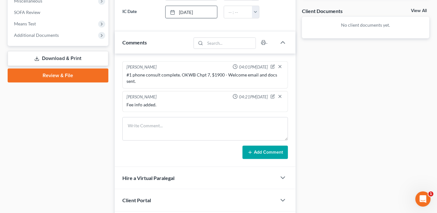
scroll to position [0, 0]
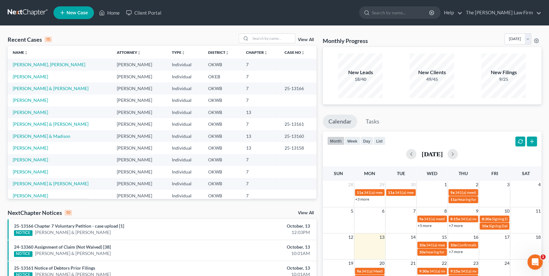
click at [80, 16] on link "New Case" at bounding box center [73, 12] width 40 height 13
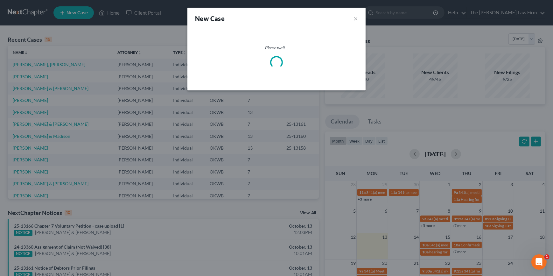
select select "65"
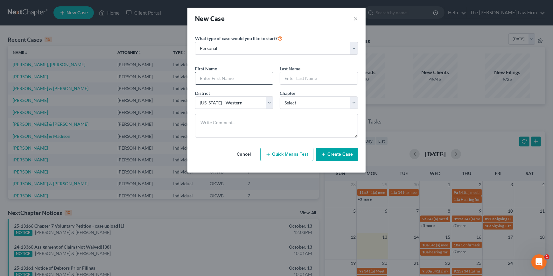
click at [221, 73] on input "text" at bounding box center [234, 78] width 78 height 12
type input "Peggy"
type input "Glenn"
drag, startPoint x: 328, startPoint y: 102, endPoint x: 322, endPoint y: 107, distance: 7.9
click at [328, 102] on select "Select 7 11 12 13" at bounding box center [319, 102] width 78 height 13
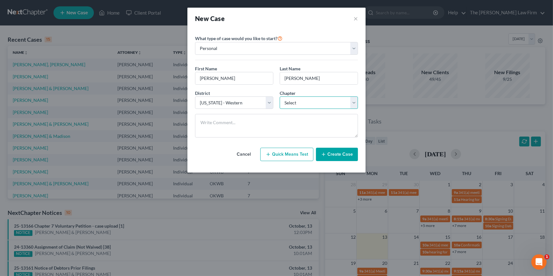
select select "0"
click at [280, 96] on select "Select 7 11 12 13" at bounding box center [319, 102] width 78 height 13
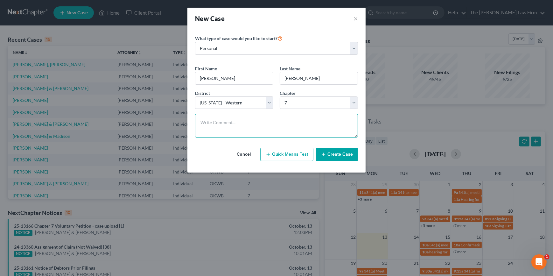
click at [295, 129] on textarea at bounding box center [276, 126] width 163 height 24
type textarea "Dist an chp not yet confirmed. Scheduled by AnsweringLegal for phone consult."
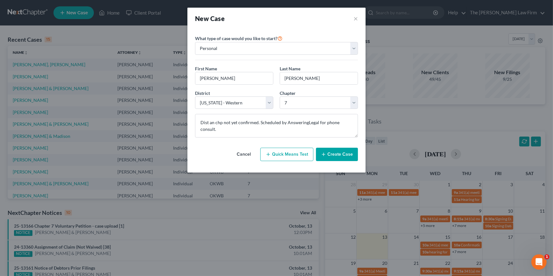
click at [331, 153] on button "Create Case" at bounding box center [337, 154] width 42 height 13
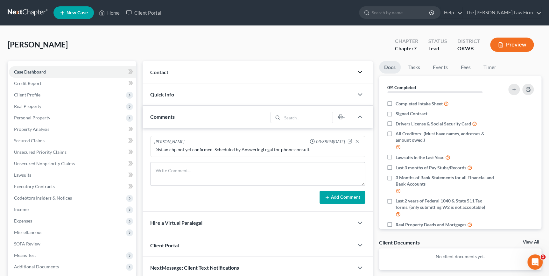
click at [359, 71] on polyline "button" at bounding box center [360, 72] width 4 height 2
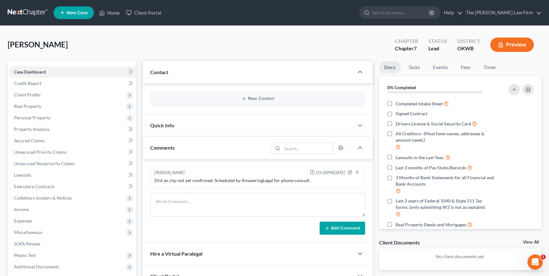
click at [258, 95] on div "New Contact" at bounding box center [257, 98] width 214 height 15
click at [248, 97] on button "New Contact" at bounding box center [257, 98] width 204 height 5
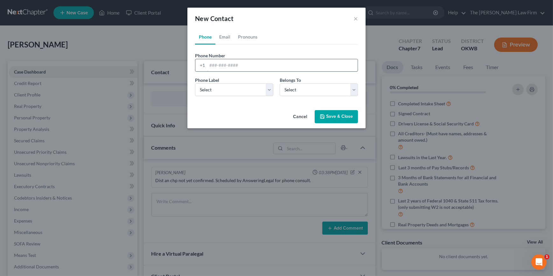
click at [232, 69] on input "tel" at bounding box center [282, 65] width 150 height 12
type input "580-747-5424"
drag, startPoint x: 250, startPoint y: 89, endPoint x: 247, endPoint y: 94, distance: 5.9
click at [250, 89] on select "Select Mobile Home Work Other" at bounding box center [234, 89] width 78 height 13
select select "0"
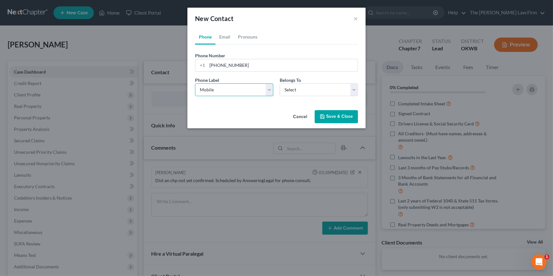
click at [195, 83] on select "Select Mobile Home Work Other" at bounding box center [234, 89] width 78 height 13
drag, startPoint x: 282, startPoint y: 93, endPoint x: 282, endPoint y: 96, distance: 3.2
click at [282, 92] on select "Select Client Other" at bounding box center [319, 89] width 78 height 13
select select "0"
click at [280, 83] on select "Select Client Other" at bounding box center [319, 89] width 78 height 13
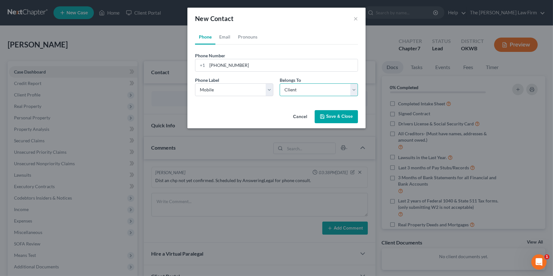
select select "0"
click at [223, 33] on link "Email" at bounding box center [224, 36] width 19 height 15
click at [218, 67] on input "email" at bounding box center [282, 65] width 150 height 12
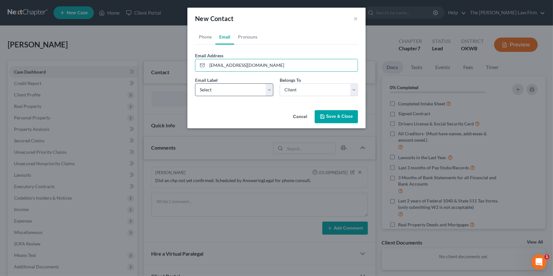
type input "eglenn39@gmail.com"
drag, startPoint x: 230, startPoint y: 87, endPoint x: 227, endPoint y: 95, distance: 8.8
click at [230, 87] on select "Select Home Work Other" at bounding box center [234, 89] width 78 height 13
select select "0"
click at [195, 83] on select "Select Home Work Other" at bounding box center [234, 89] width 78 height 13
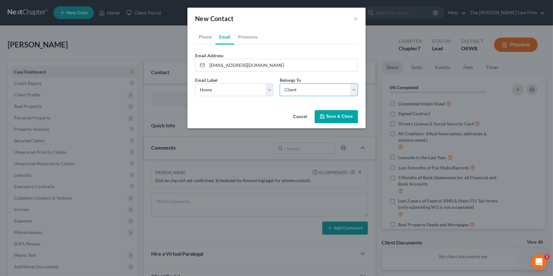
click at [310, 92] on select "Select Client Other" at bounding box center [319, 89] width 78 height 13
click at [280, 83] on select "Select Client Other" at bounding box center [319, 89] width 78 height 13
click at [276, 111] on div "Cancel Save & Close" at bounding box center [276, 118] width 178 height 21
click at [344, 118] on button "Save & Close" at bounding box center [336, 116] width 43 height 13
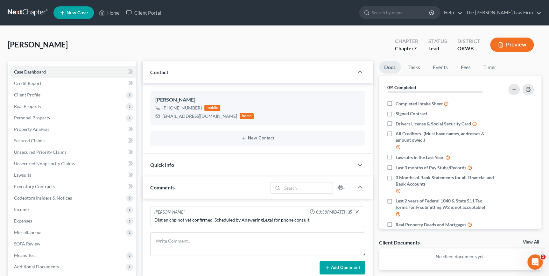
click at [172, 45] on div "Glenn, Peggy Upgraded Chapter Chapter 7 Status Lead District OKWB Preview" at bounding box center [274, 47] width 533 height 28
